Goal: Go to known website: Go to known website

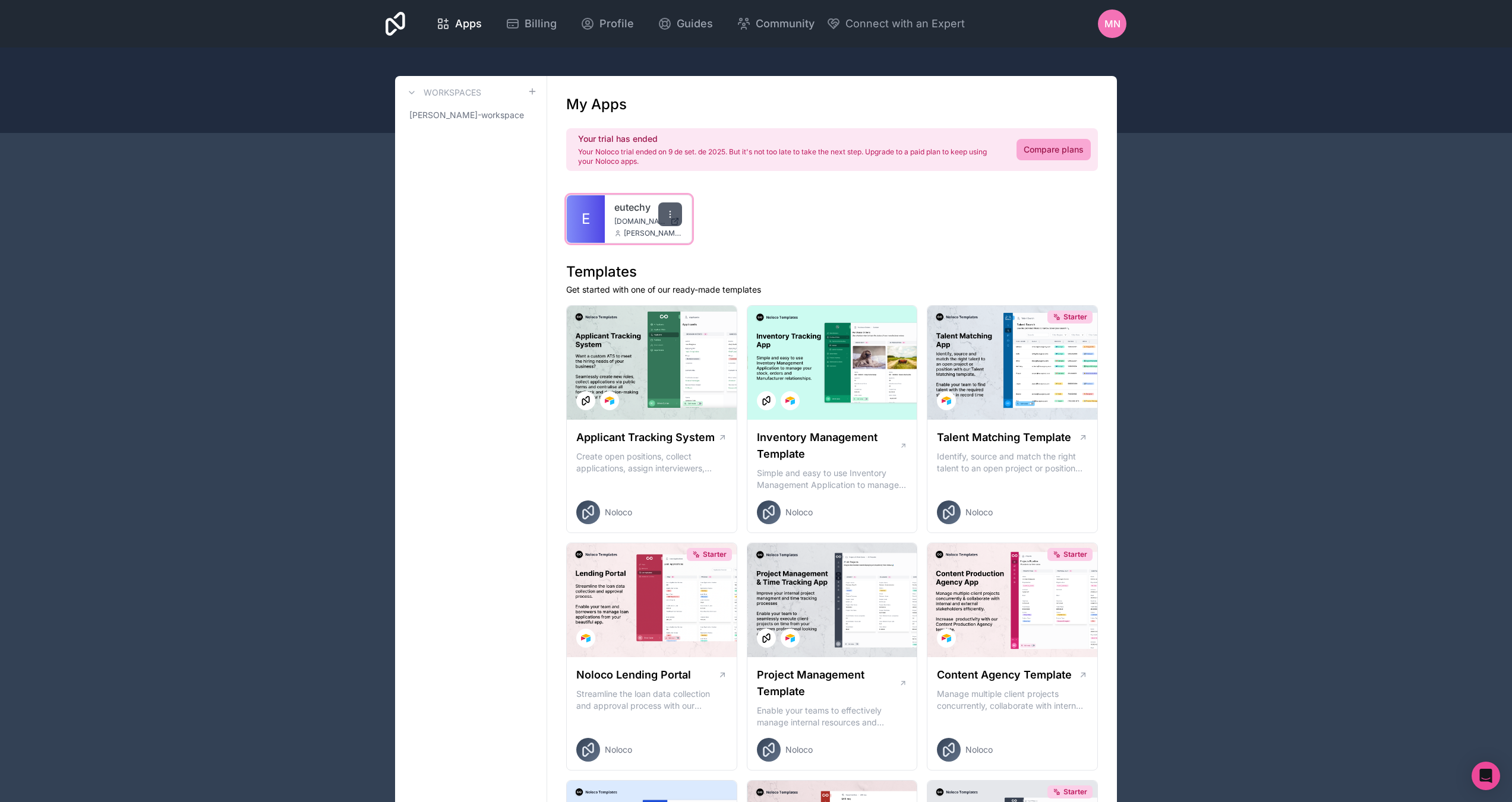
click at [674, 218] on icon at bounding box center [670, 214] width 9 height 9
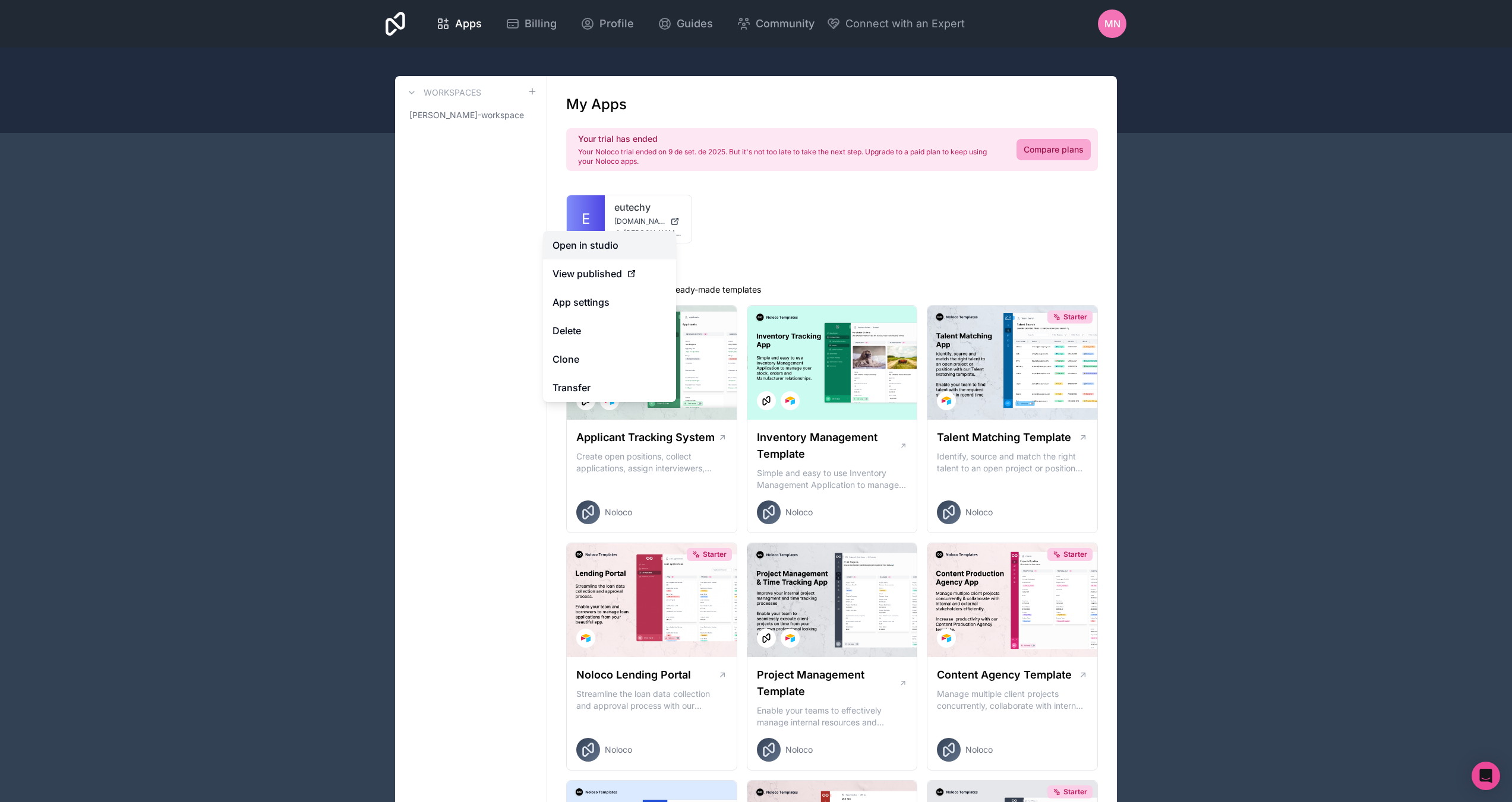
click at [583, 240] on link "Open in studio" at bounding box center [609, 245] width 133 height 28
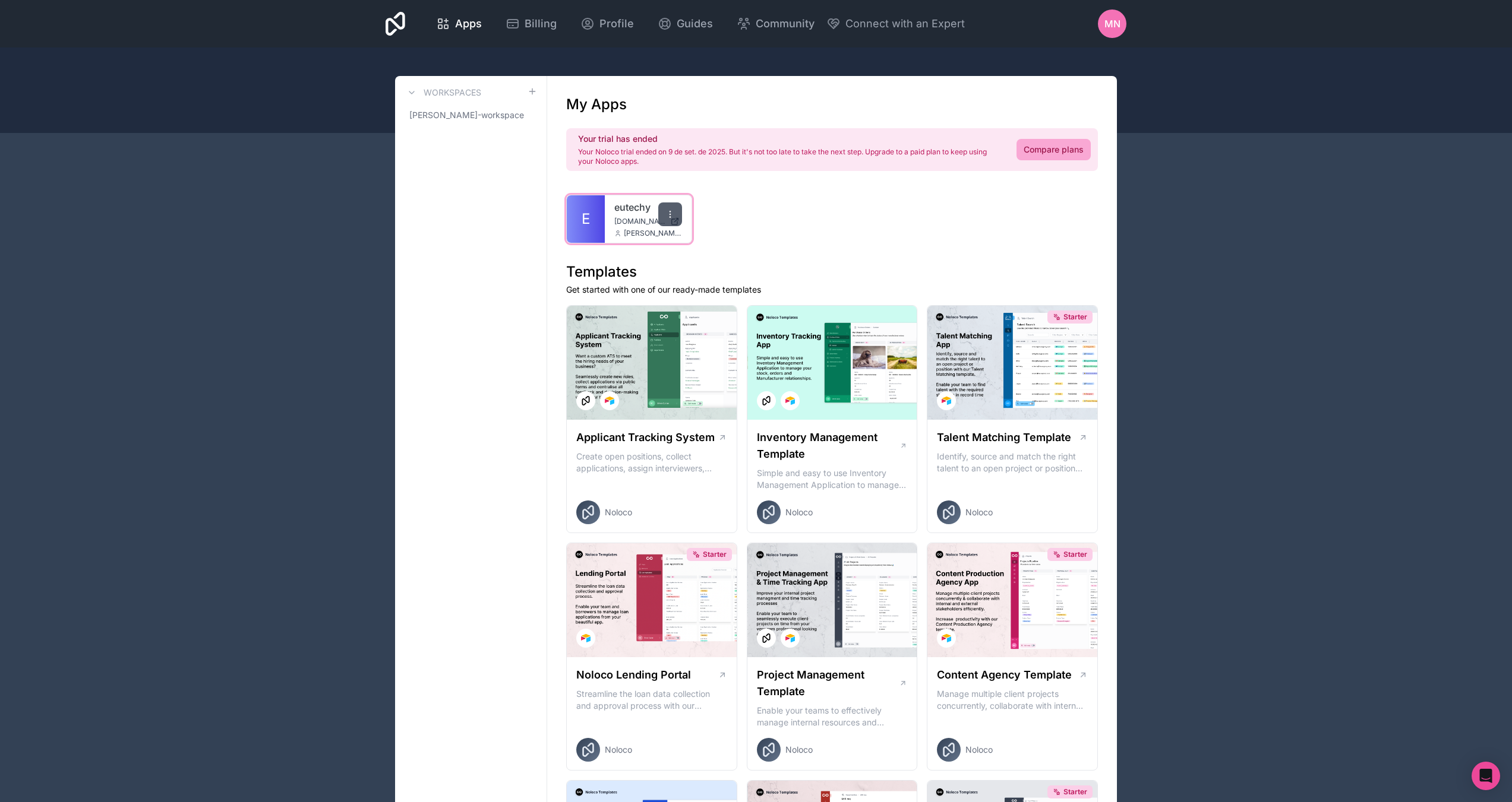
click at [675, 215] on div at bounding box center [670, 214] width 24 height 24
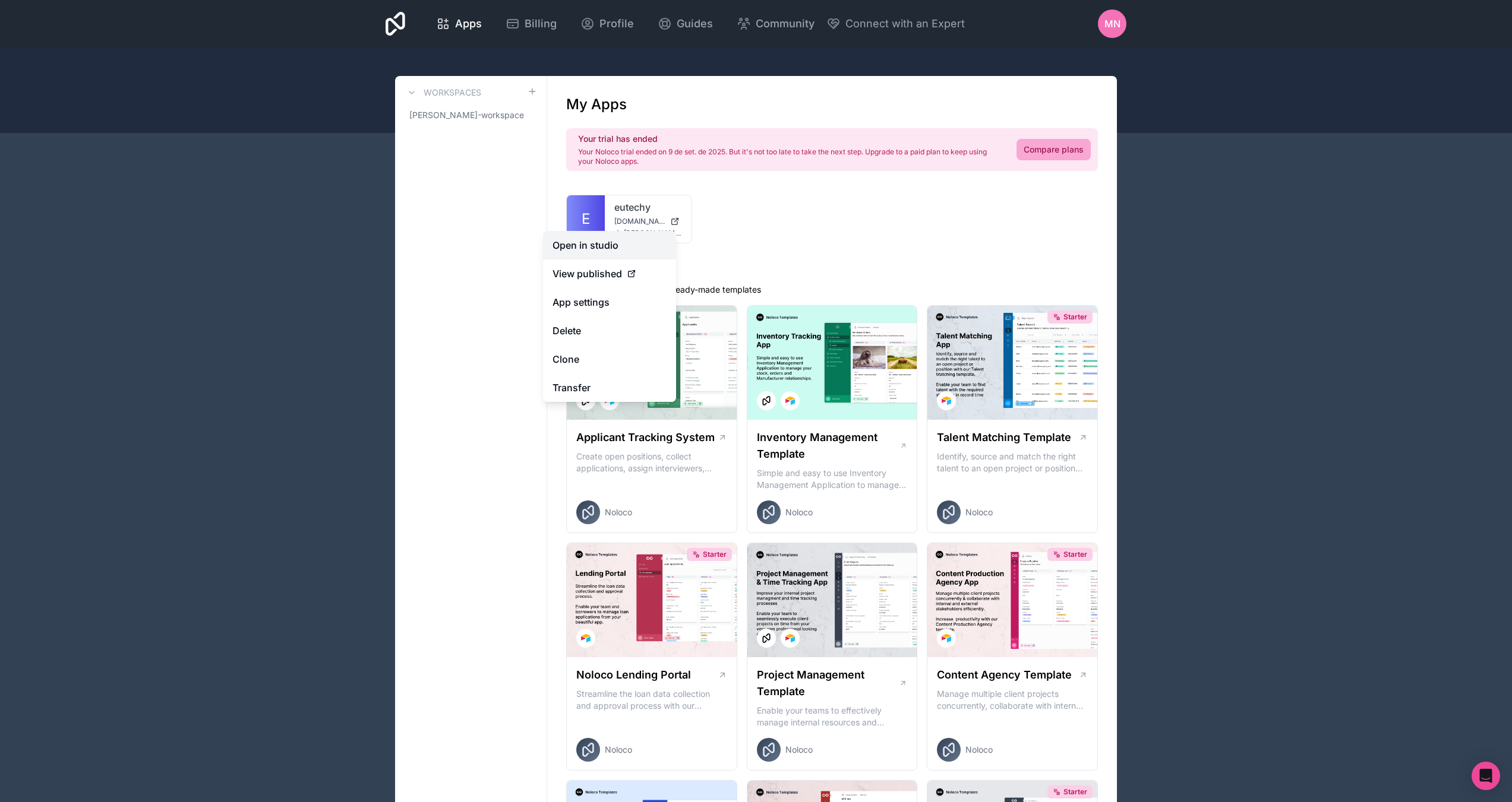
click at [578, 247] on link "Open in studio" at bounding box center [609, 245] width 133 height 28
